Goal: Information Seeking & Learning: Learn about a topic

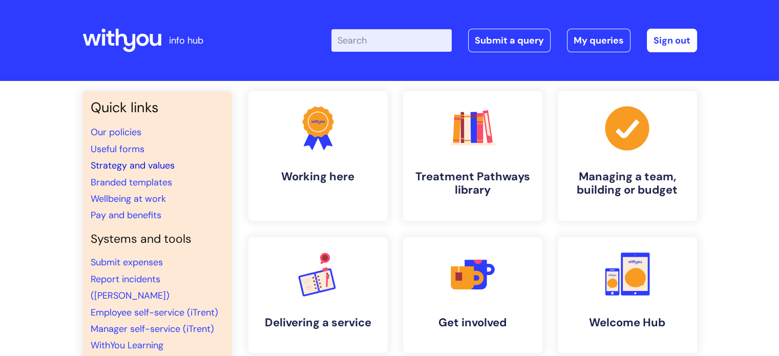
click at [159, 161] on link "Strategy and values" at bounding box center [133, 165] width 84 height 12
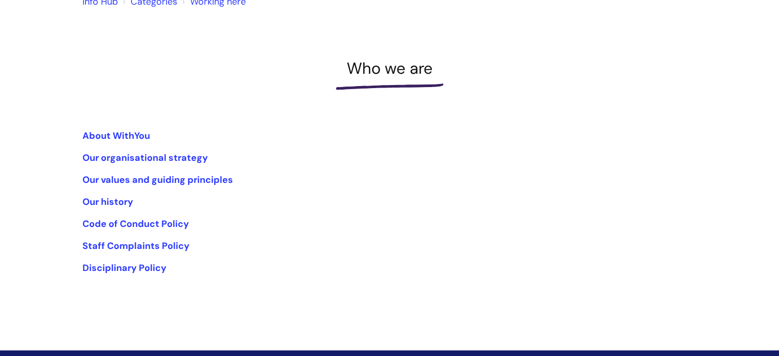
scroll to position [102, 0]
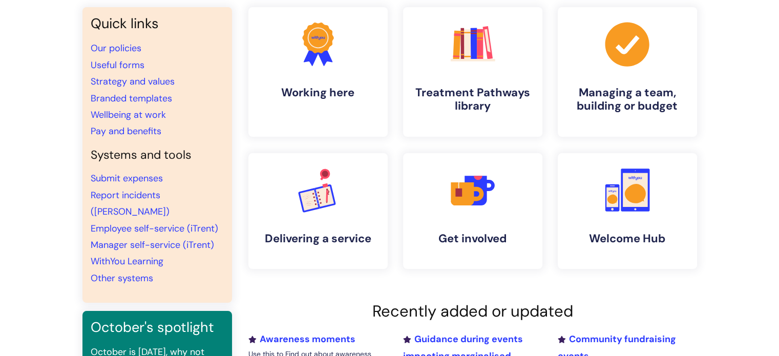
scroll to position [102, 0]
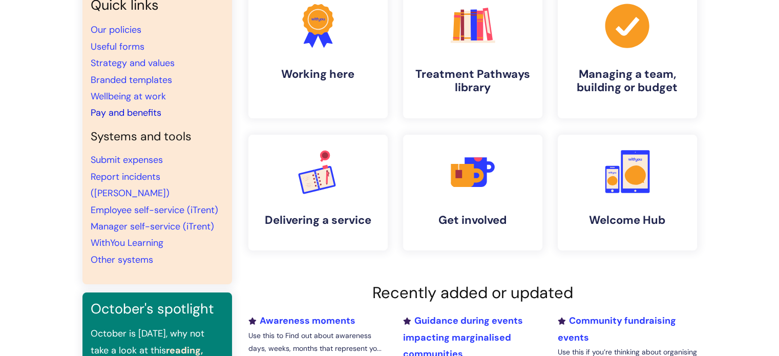
click at [131, 117] on link "Pay and benefits" at bounding box center [126, 113] width 71 height 12
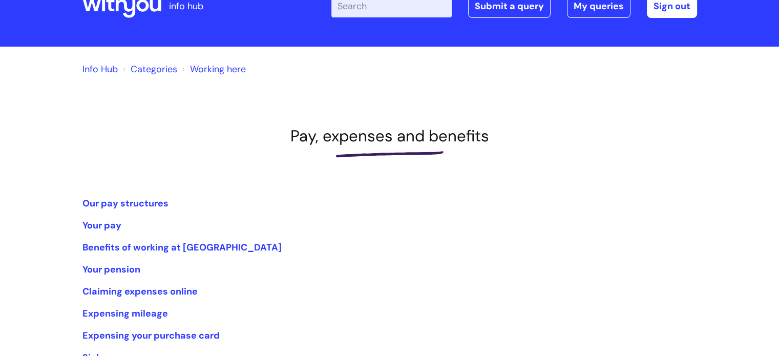
scroll to position [51, 0]
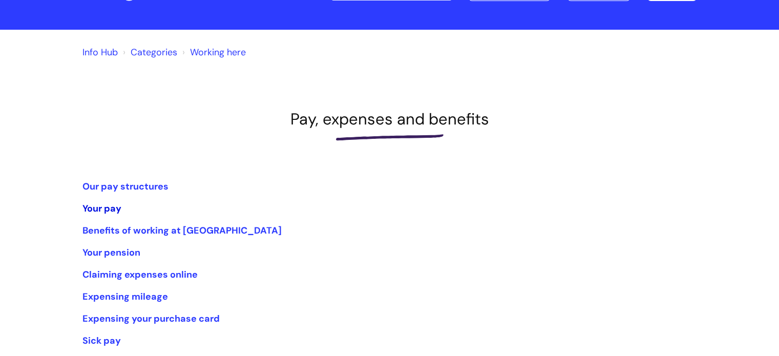
click at [105, 203] on link "Your pay" at bounding box center [101, 208] width 39 height 12
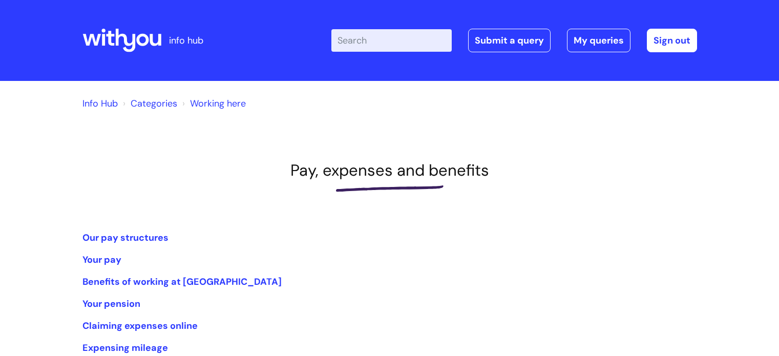
scroll to position [51, 0]
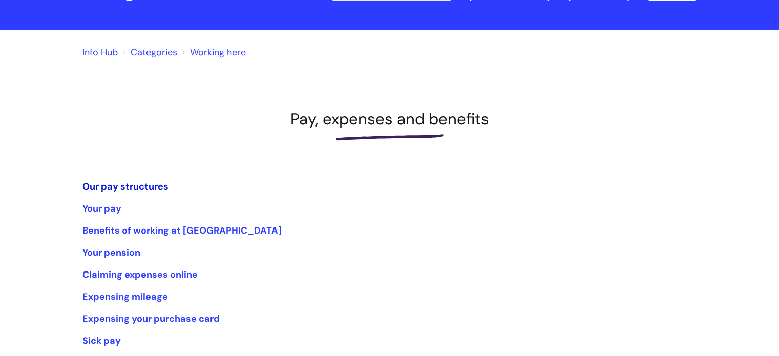
click at [130, 182] on link "Our pay structures" at bounding box center [125, 186] width 86 height 12
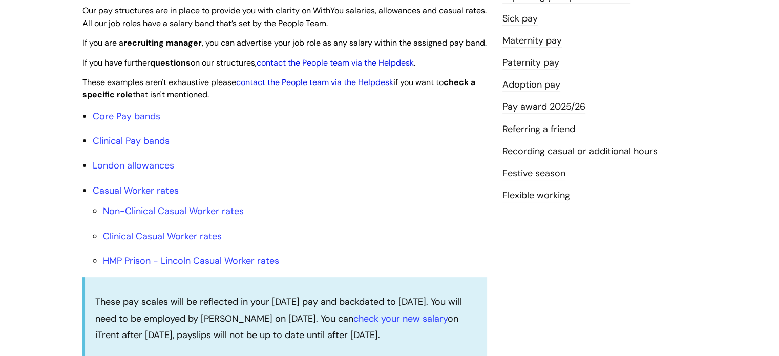
scroll to position [307, 0]
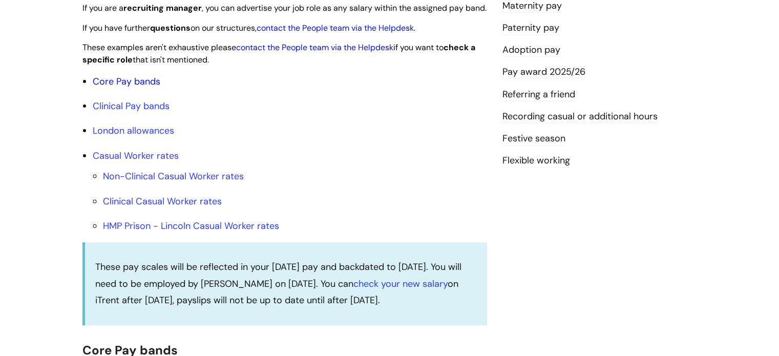
click at [135, 88] on link "Core Pay bands" at bounding box center [127, 81] width 68 height 12
click at [141, 88] on link "Core Pay bands" at bounding box center [127, 81] width 68 height 12
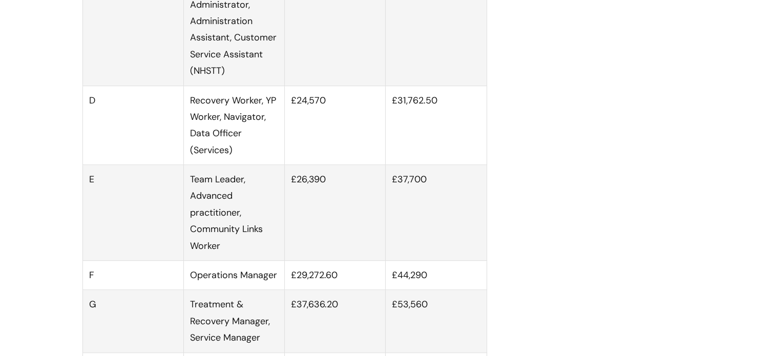
scroll to position [768, 0]
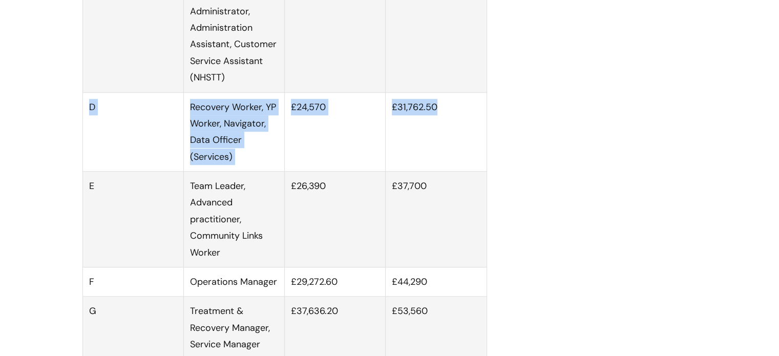
drag, startPoint x: 90, startPoint y: 116, endPoint x: 442, endPoint y: 144, distance: 354.0
click at [442, 144] on tr "D Recovery Worker, YP Worker, Navigator, Data Officer (Services) £24,570 £31,76…" at bounding box center [284, 131] width 404 height 79
